Goal: Task Accomplishment & Management: Manage account settings

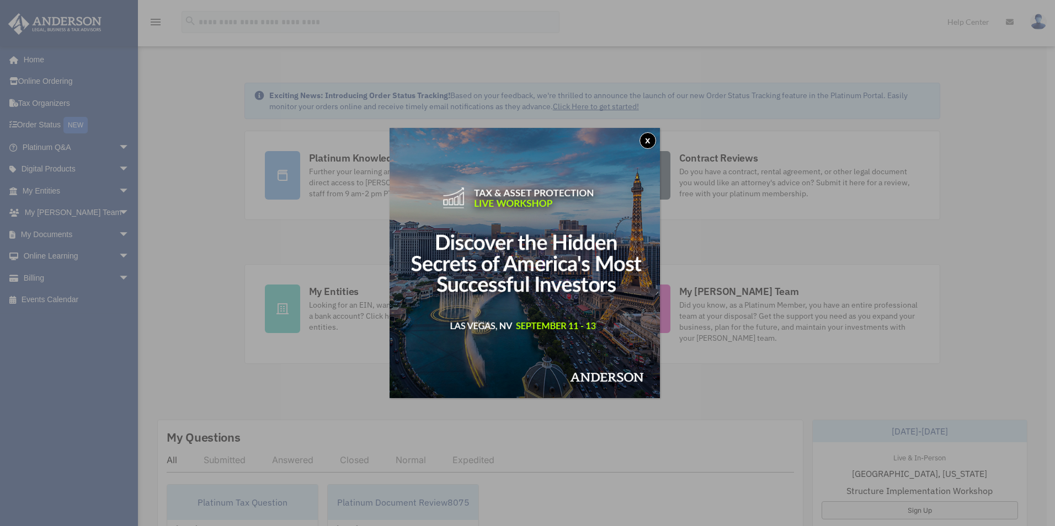
click at [650, 143] on button "x" at bounding box center [648, 140] width 17 height 17
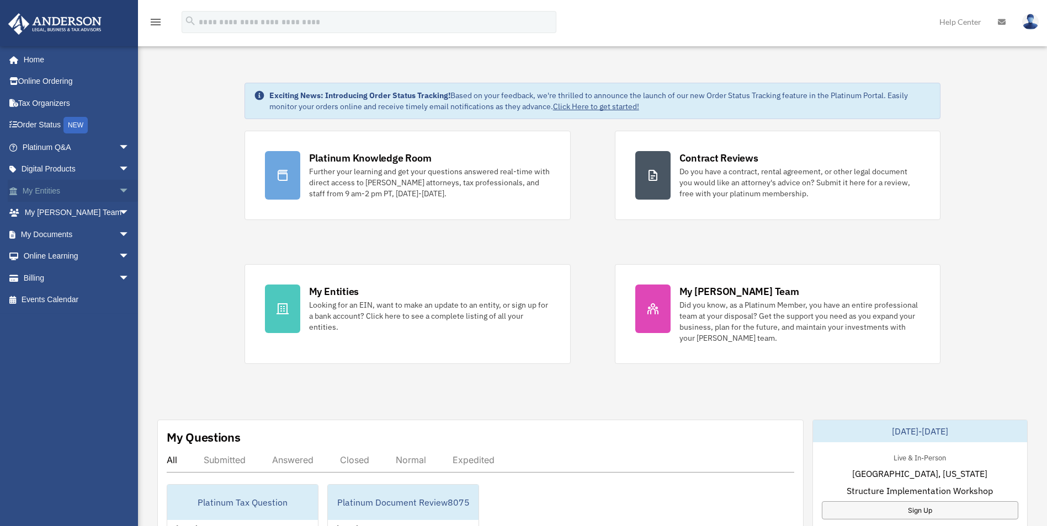
click at [40, 185] on link "My Entities arrow_drop_down" at bounding box center [77, 191] width 139 height 22
click at [119, 187] on span "arrow_drop_down" at bounding box center [130, 191] width 22 height 23
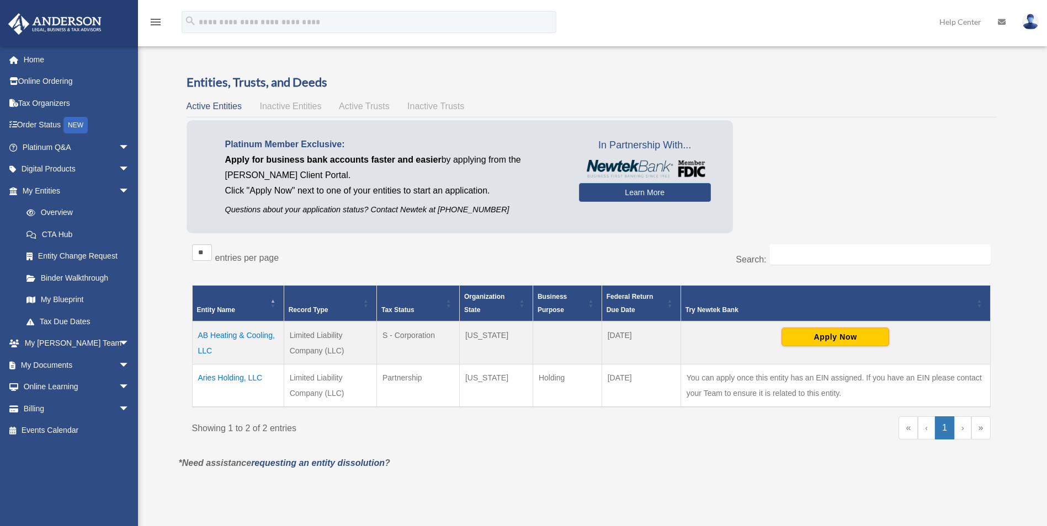
click at [1031, 23] on img at bounding box center [1030, 22] width 17 height 16
click at [851, 93] on link "Logout" at bounding box center [865, 96] width 110 height 23
